Goal: Task Accomplishment & Management: Manage account settings

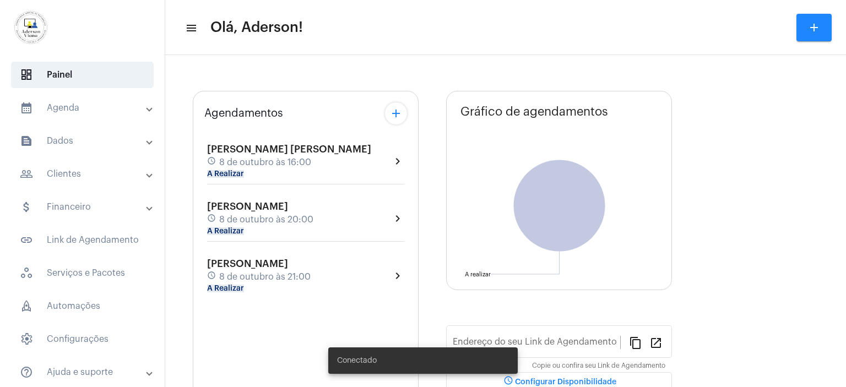
type input "[URL][DOMAIN_NAME][PERSON_NAME]"
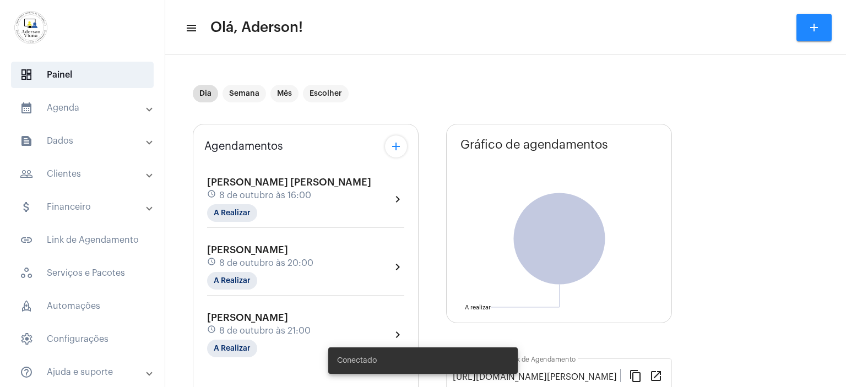
click at [64, 106] on mat-panel-title "calendar_month_outlined Agenda" at bounding box center [83, 107] width 127 height 13
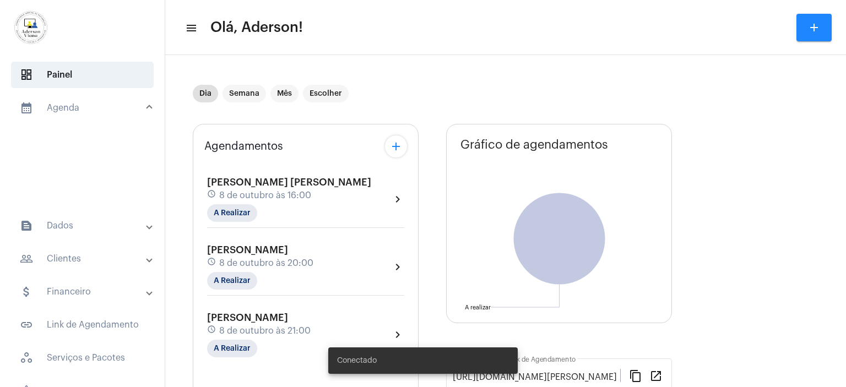
click at [64, 106] on mat-panel-title "calendar_month_outlined Agenda" at bounding box center [83, 107] width 127 height 13
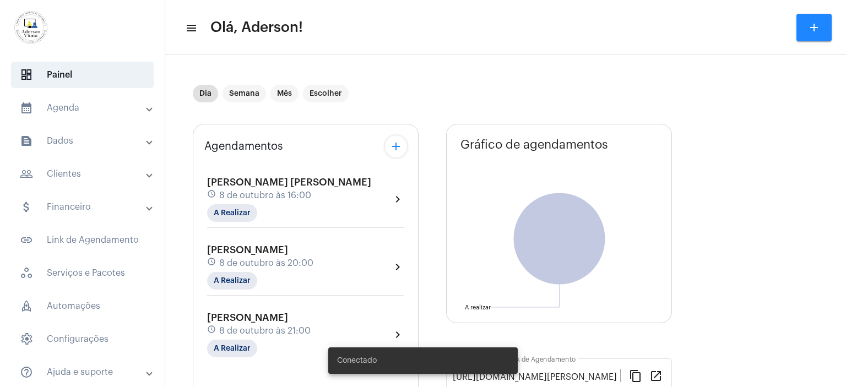
click at [64, 106] on mat-panel-title "calendar_month_outlined Agenda" at bounding box center [83, 107] width 127 height 13
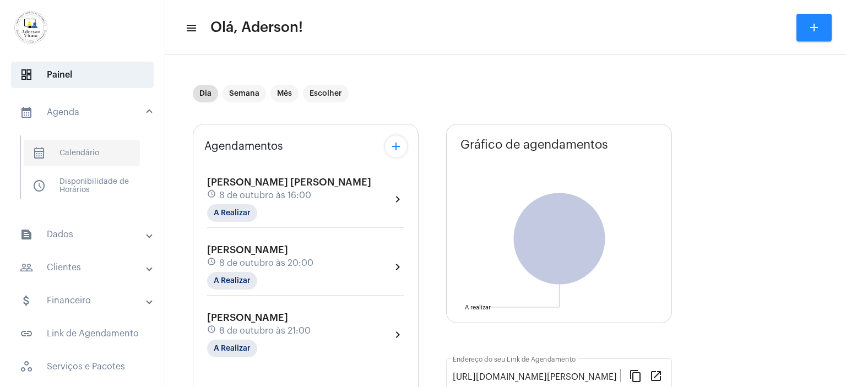
click at [90, 156] on span "calendar_month_outlined Calendário" at bounding box center [82, 153] width 116 height 26
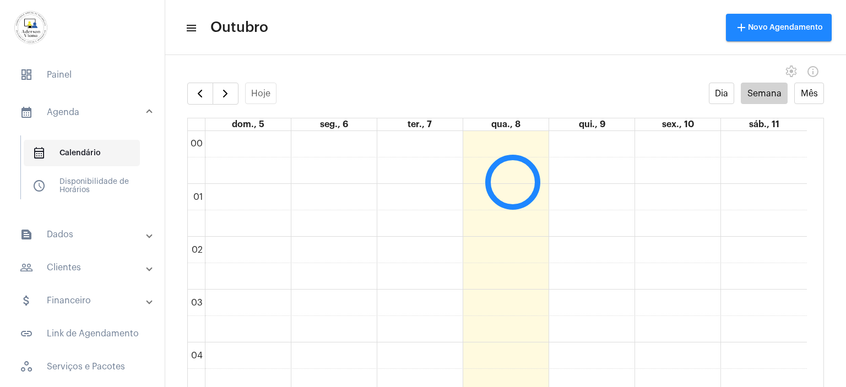
scroll to position [317, 0]
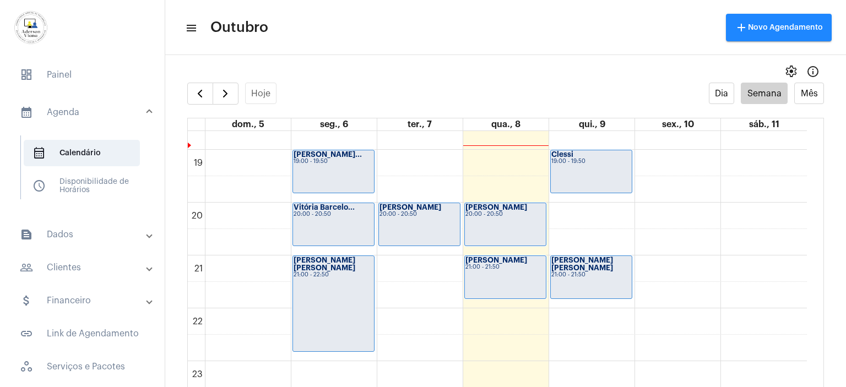
scroll to position [989, 0]
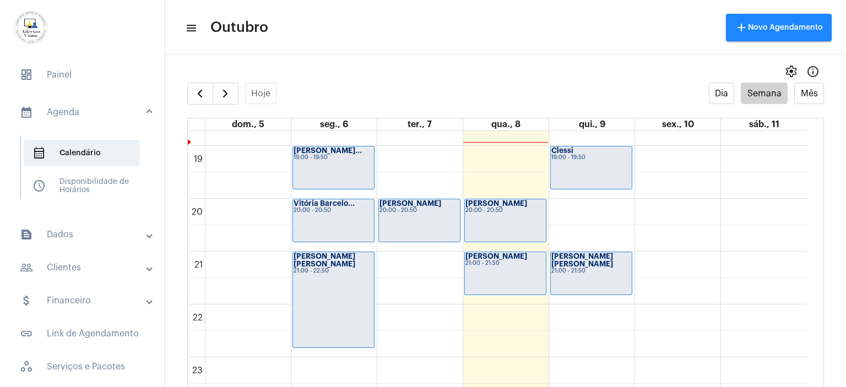
click at [500, 257] on div "[PERSON_NAME]" at bounding box center [505, 257] width 80 height 8
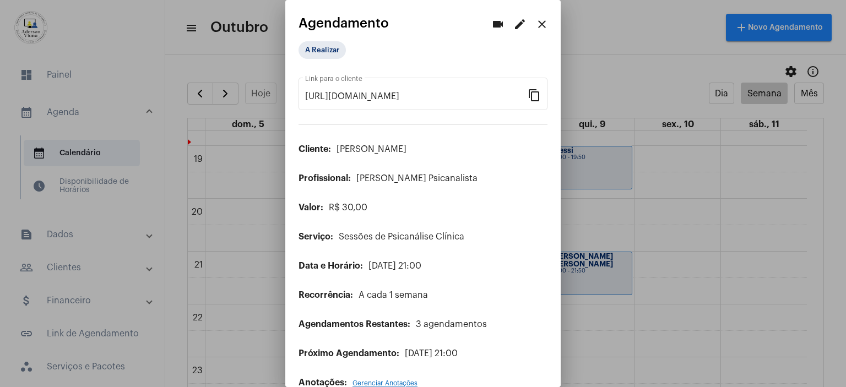
click at [513, 23] on mat-icon "edit" at bounding box center [519, 24] width 13 height 13
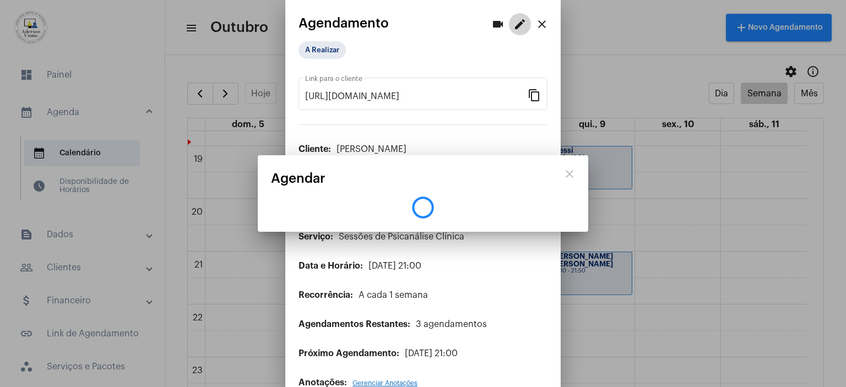
click at [513, 23] on mat-icon "edit" at bounding box center [519, 24] width 13 height 13
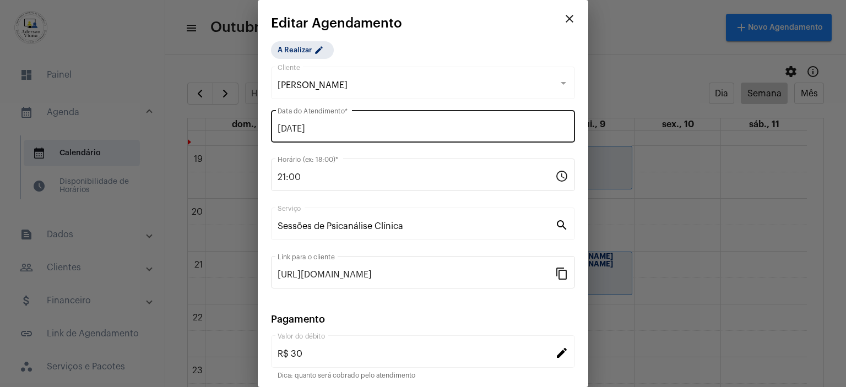
click at [310, 127] on input "[DATE]" at bounding box center [422, 129] width 291 height 10
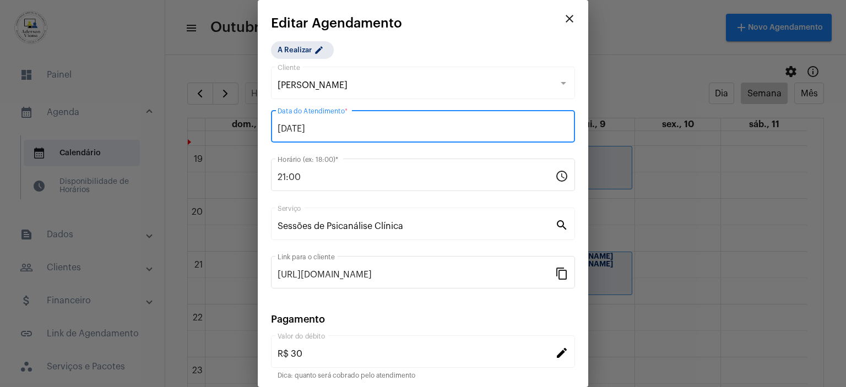
click at [310, 127] on input "[DATE]" at bounding box center [422, 129] width 291 height 10
click at [352, 128] on input "[DATE]" at bounding box center [422, 129] width 291 height 10
click at [464, 131] on input "[DATE]" at bounding box center [422, 129] width 291 height 10
click at [459, 127] on input "[DATE]" at bounding box center [422, 129] width 291 height 10
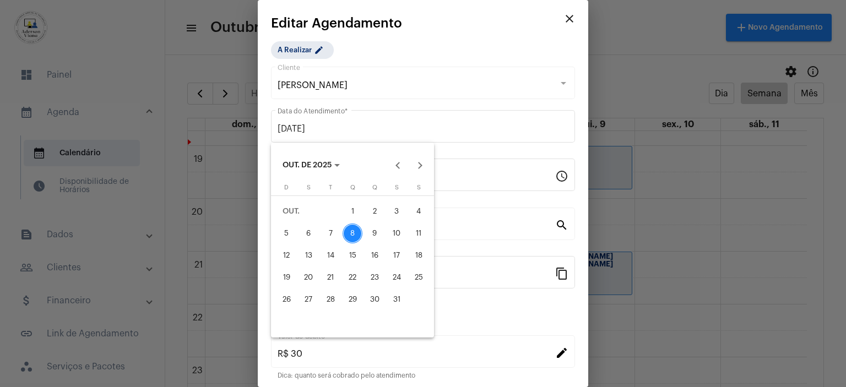
click at [375, 229] on div "9" at bounding box center [374, 234] width 20 height 20
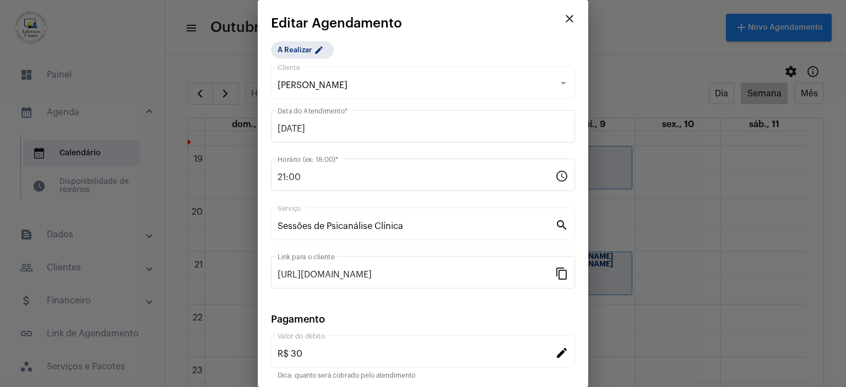
type input "[DATE]"
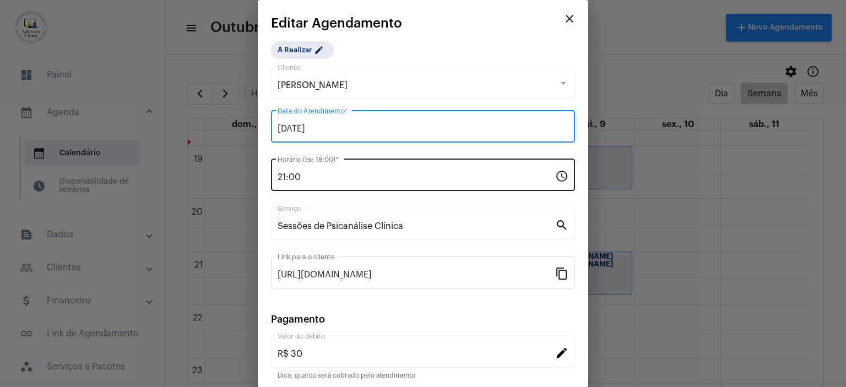
click at [555, 180] on mat-icon "schedule" at bounding box center [561, 175] width 13 height 13
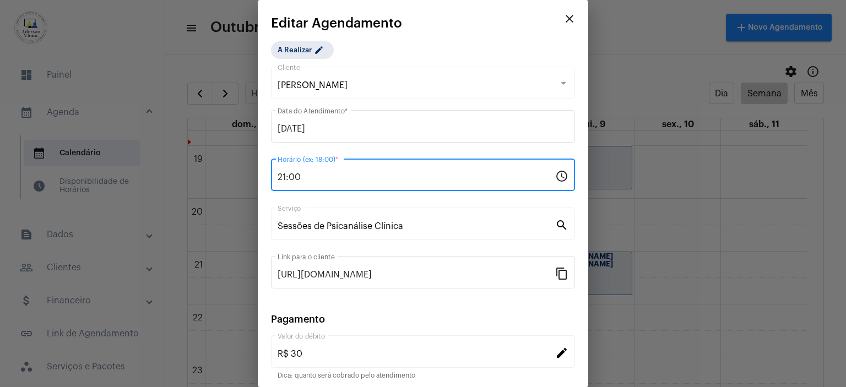
click at [555, 180] on mat-icon "schedule" at bounding box center [561, 175] width 13 height 13
click at [555, 177] on mat-icon "schedule" at bounding box center [561, 175] width 13 height 13
click at [278, 178] on input "21:00" at bounding box center [415, 177] width 277 height 10
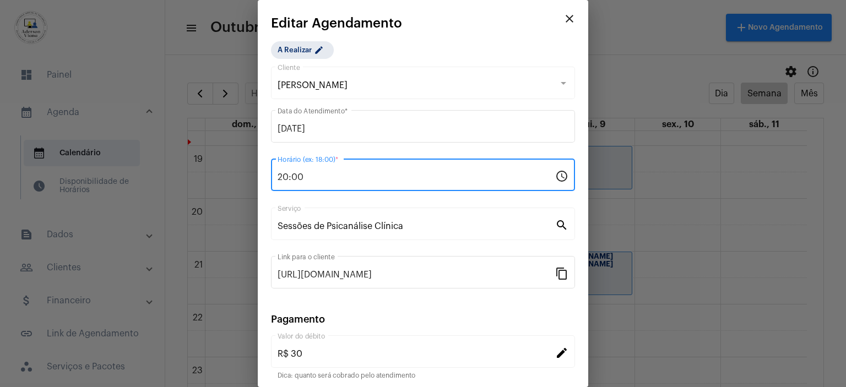
type input "20:00"
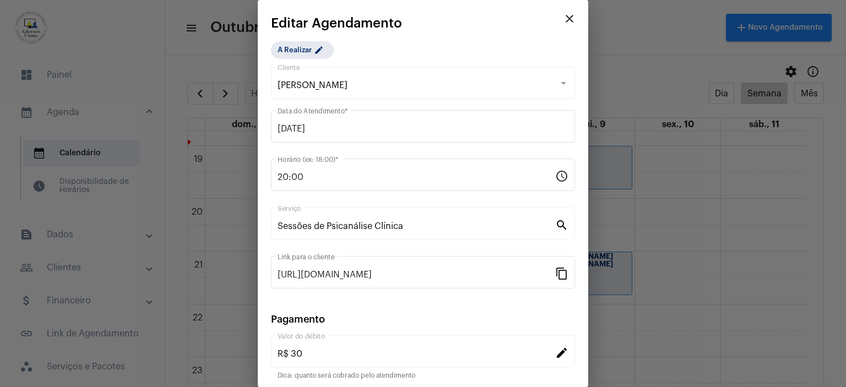
click at [555, 352] on mat-icon "edit" at bounding box center [561, 352] width 13 height 13
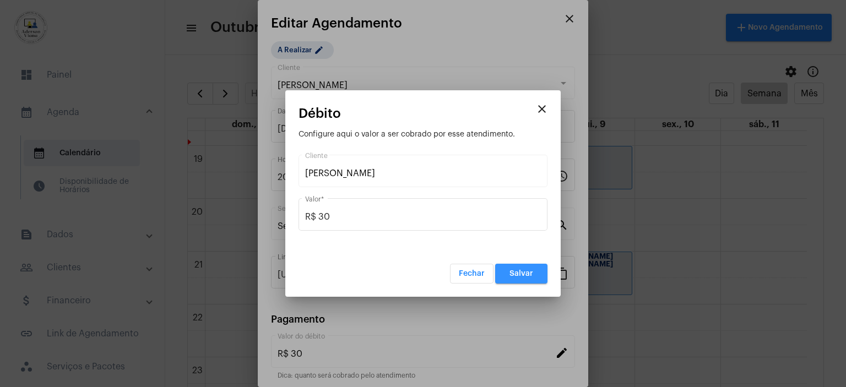
click at [524, 275] on span "Salvar" at bounding box center [521, 274] width 24 height 8
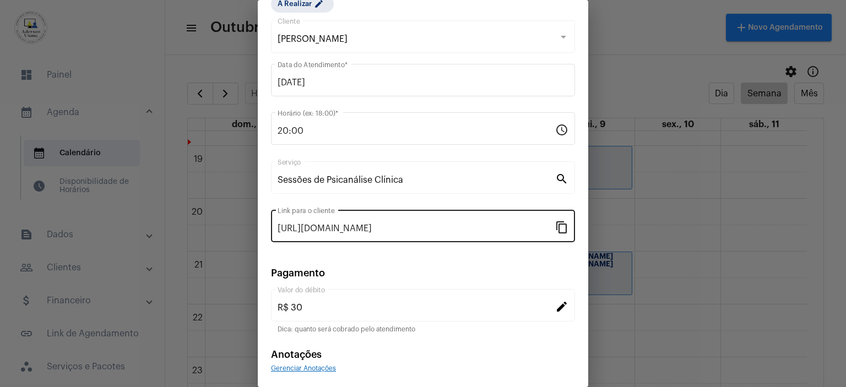
scroll to position [85, 0]
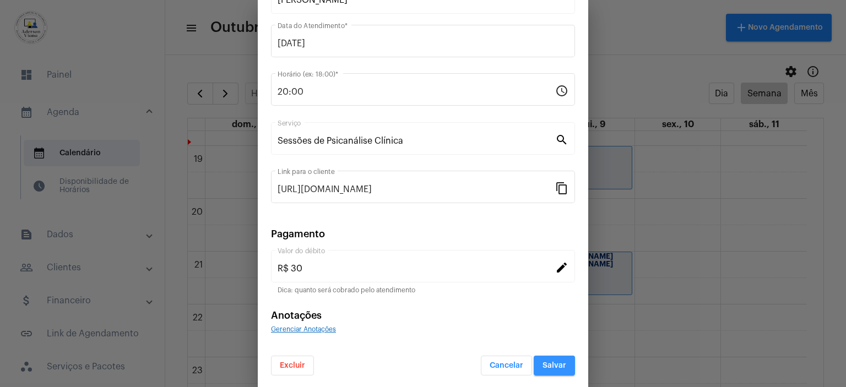
click at [542, 363] on span "Salvar" at bounding box center [554, 366] width 24 height 8
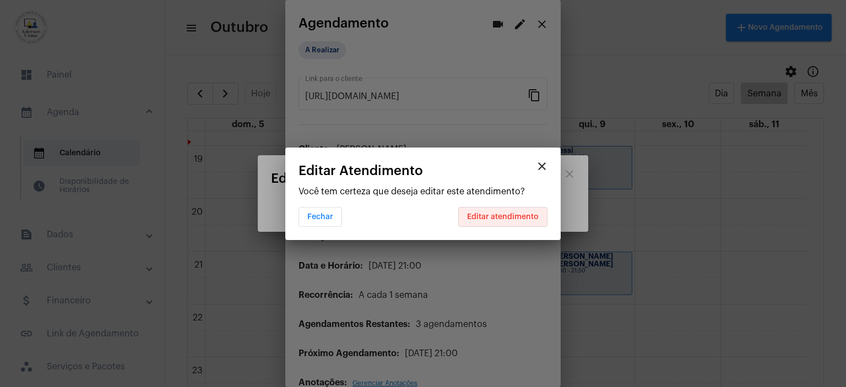
click at [513, 214] on span "Editar atendimento" at bounding box center [503, 217] width 72 height 8
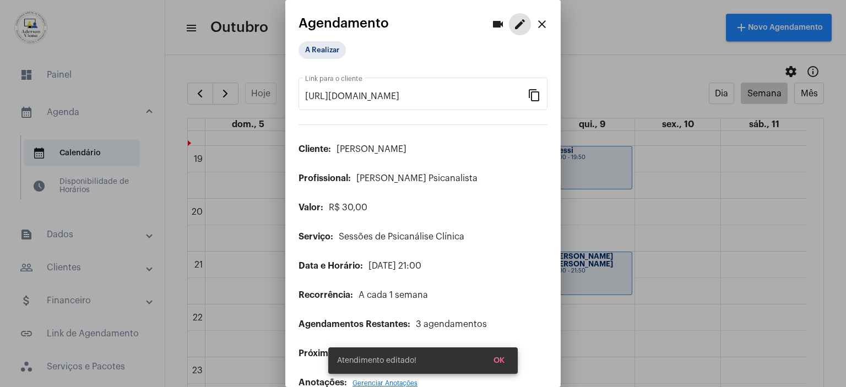
click at [535, 26] on mat-icon "close" at bounding box center [541, 24] width 13 height 13
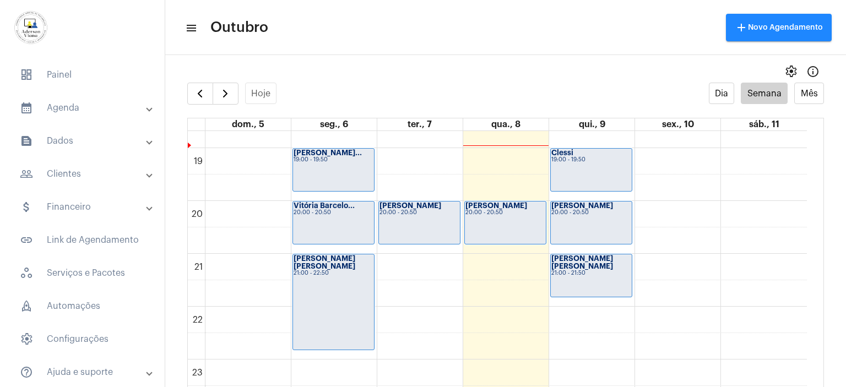
scroll to position [989, 0]
